Goal: Transaction & Acquisition: Obtain resource

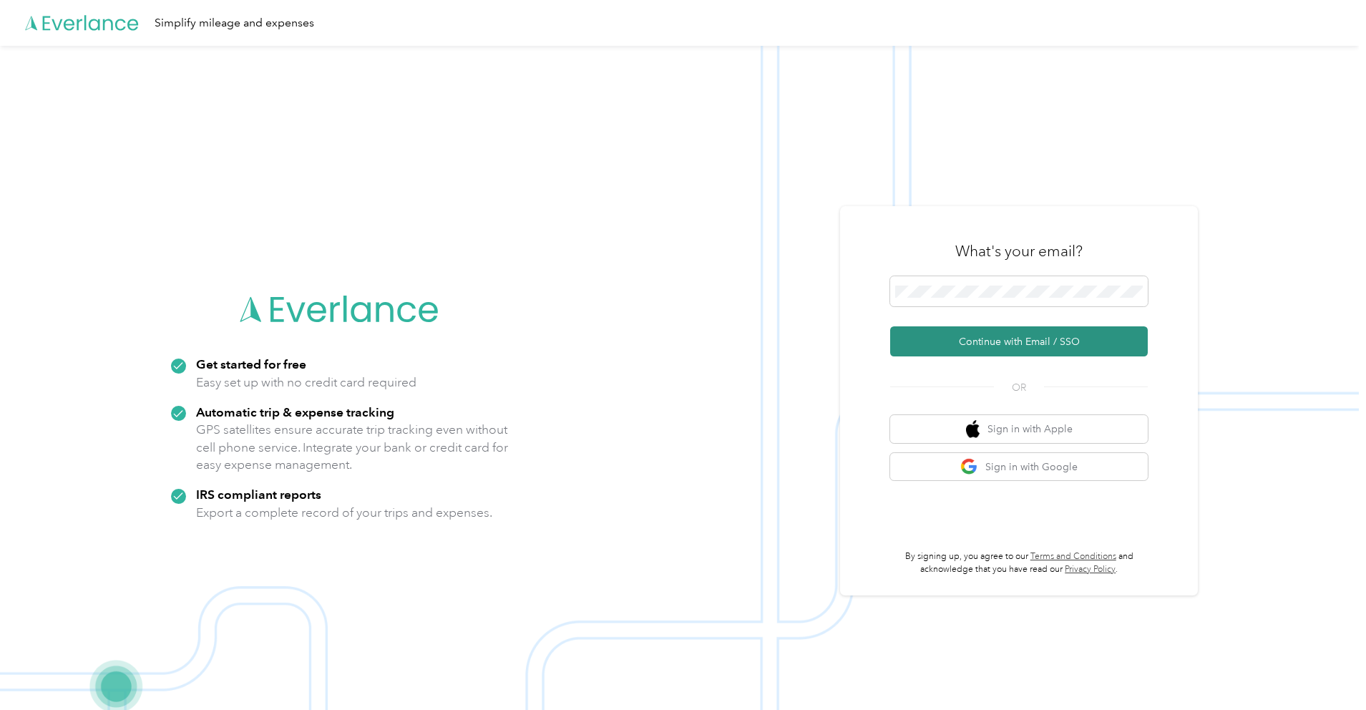
click at [1027, 340] on button "Continue with Email / SSO" at bounding box center [1019, 341] width 258 height 30
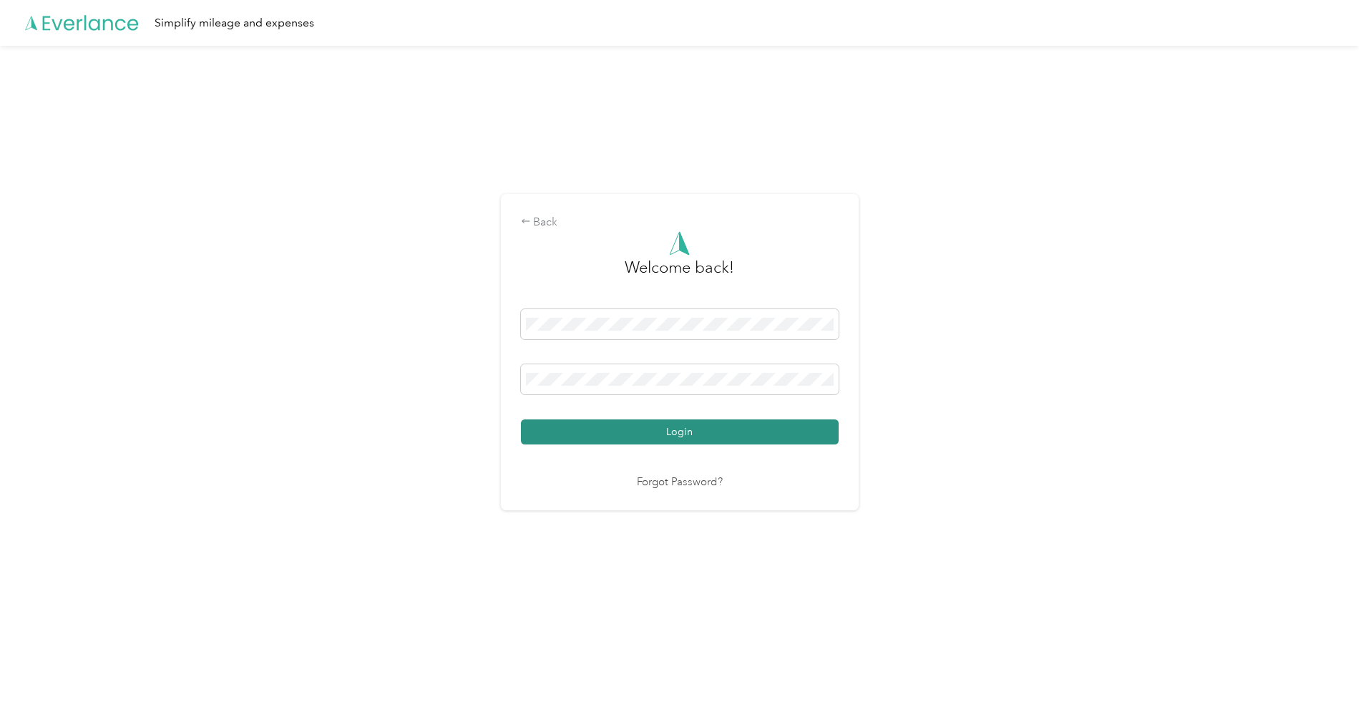
click at [732, 439] on button "Login" at bounding box center [680, 431] width 318 height 25
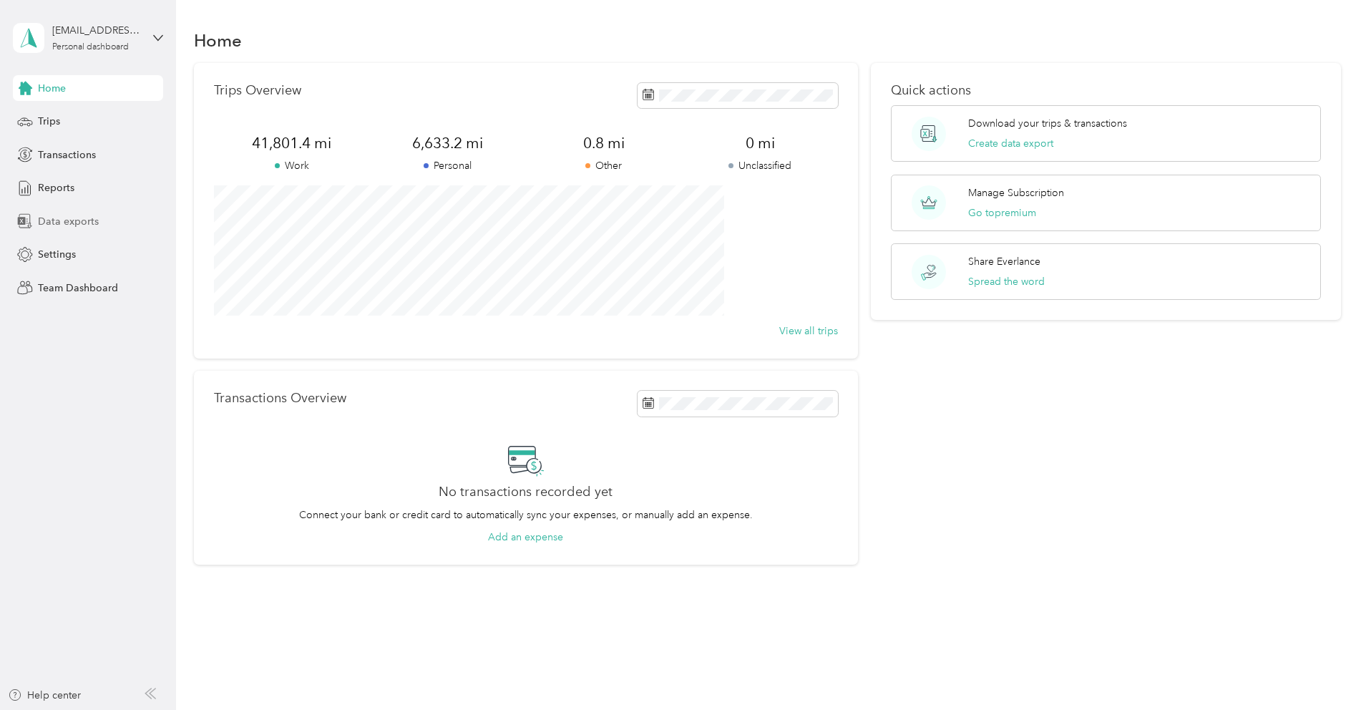
click at [99, 220] on div "Data exports" at bounding box center [88, 221] width 150 height 26
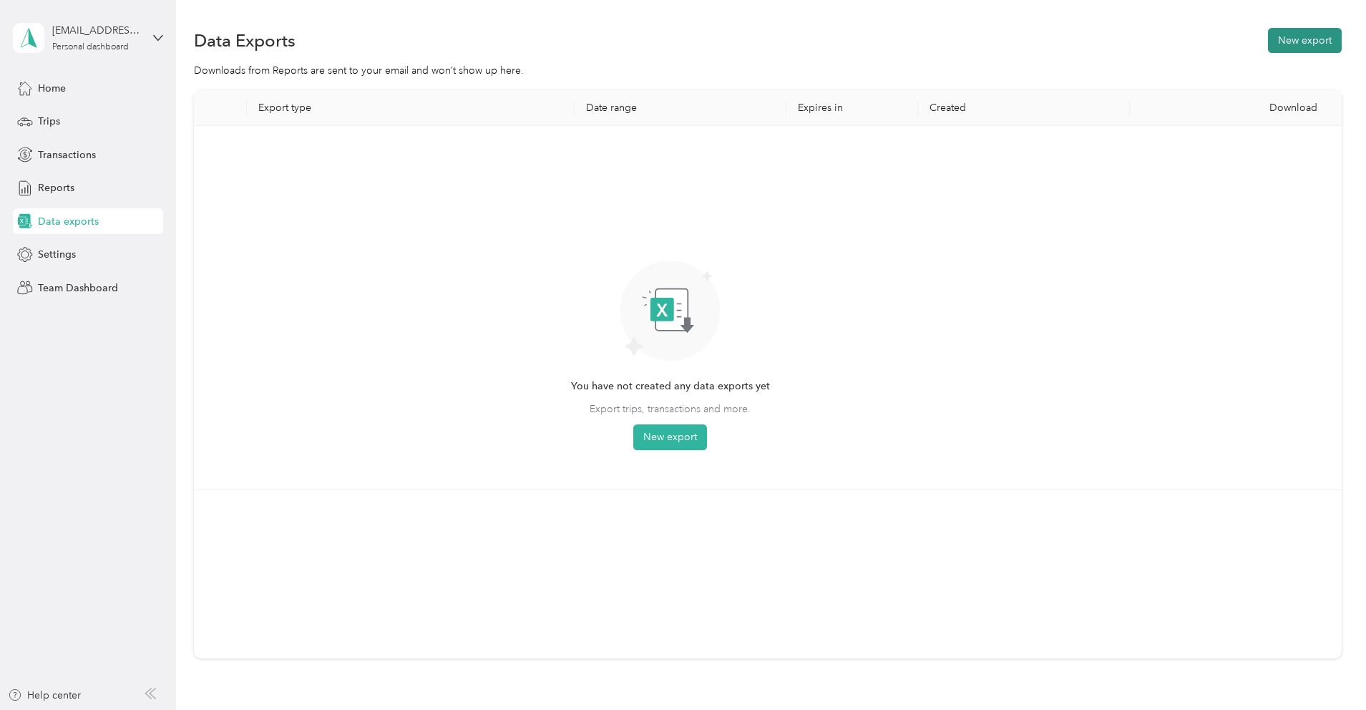
click at [1268, 39] on button "New export" at bounding box center [1305, 40] width 74 height 25
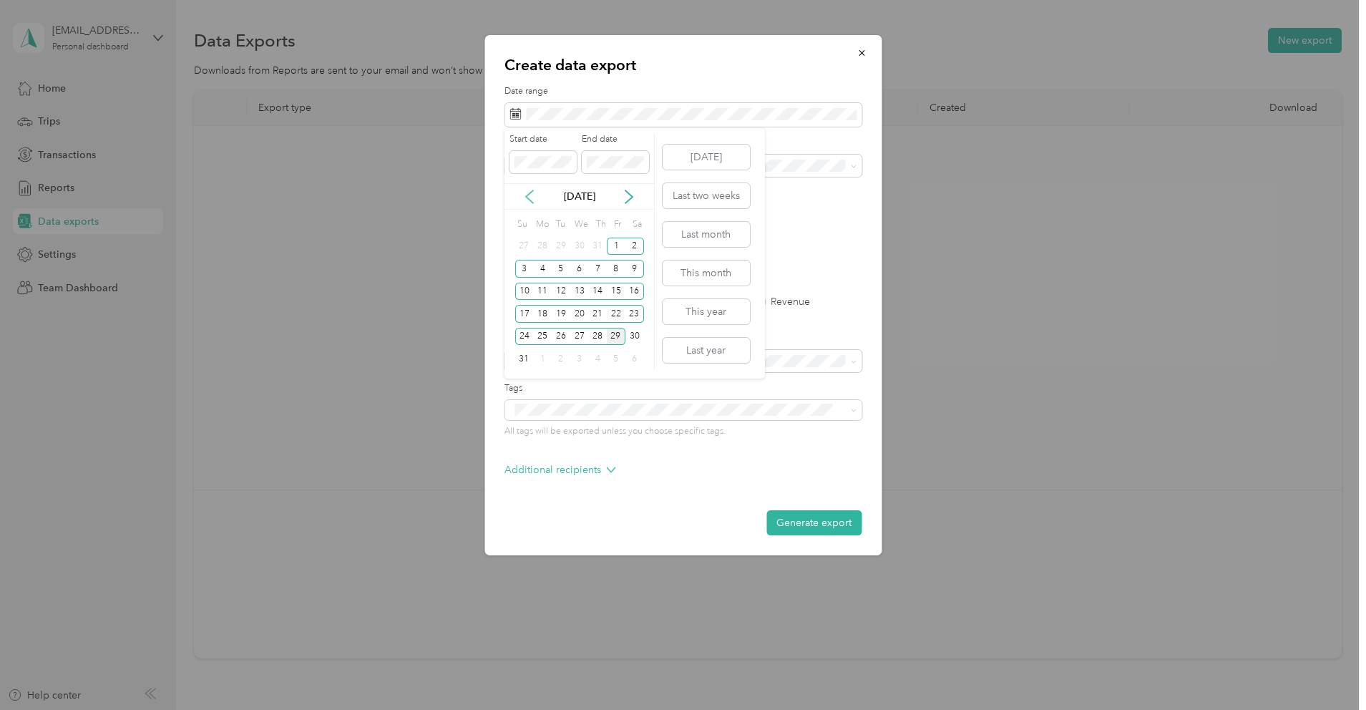
click at [527, 200] on icon at bounding box center [530, 197] width 14 height 14
click at [561, 244] on div "1" at bounding box center [561, 247] width 19 height 18
click at [599, 337] on div "31" at bounding box center [597, 337] width 19 height 18
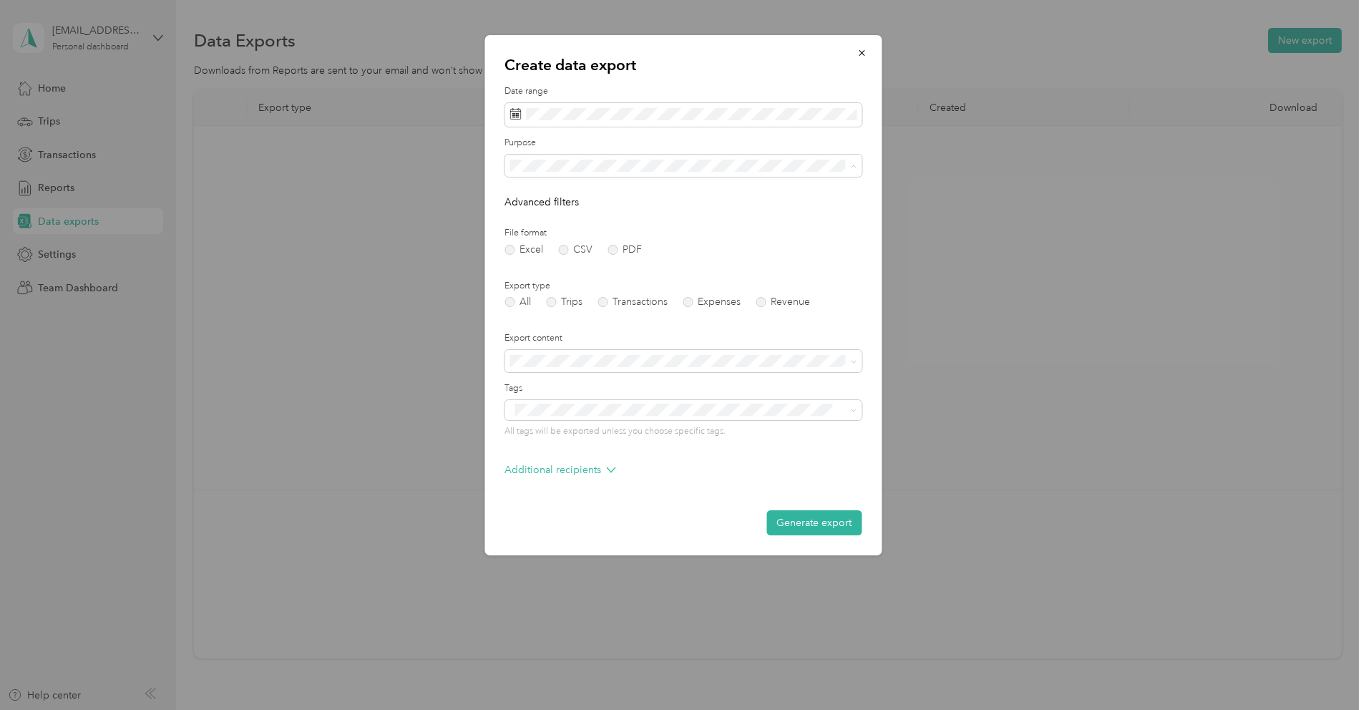
click at [540, 221] on div "Work" at bounding box center [683, 215] width 337 height 15
click at [558, 298] on label "Trips" at bounding box center [564, 302] width 37 height 10
click at [810, 523] on button "Generate export" at bounding box center [814, 522] width 95 height 25
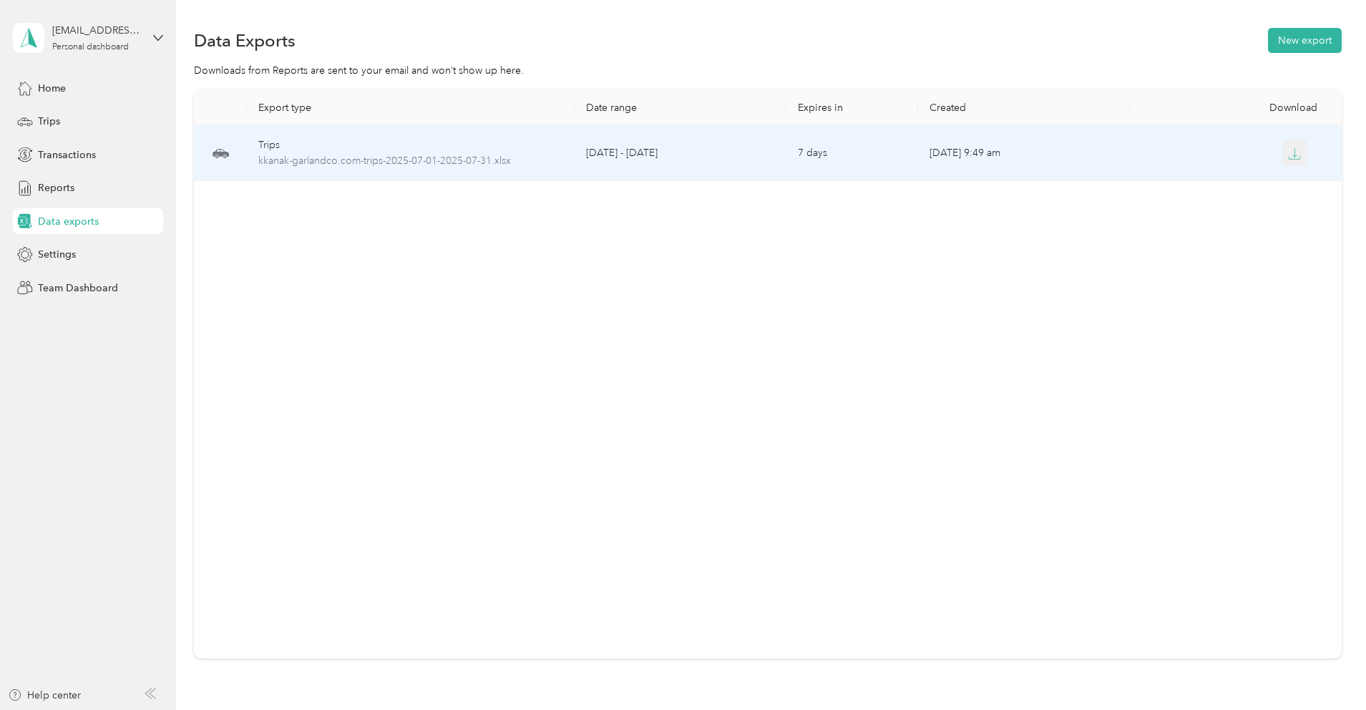
click at [1288, 150] on icon "button" at bounding box center [1294, 153] width 13 height 13
